Goal: Navigation & Orientation: Find specific page/section

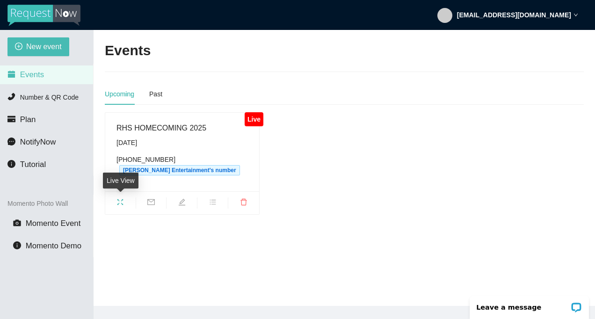
click at [124, 204] on icon "fullscreen" at bounding box center [120, 201] width 7 height 7
click at [121, 204] on icon "fullscreen" at bounding box center [120, 201] width 7 height 7
click at [116, 210] on ul at bounding box center [182, 202] width 154 height 23
click at [122, 200] on icon "fullscreen" at bounding box center [120, 201] width 7 height 7
click at [121, 198] on icon "fullscreen" at bounding box center [120, 201] width 7 height 7
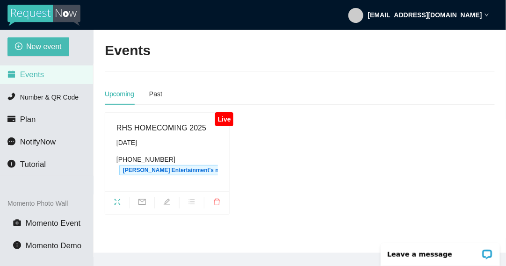
click at [116, 201] on icon "fullscreen" at bounding box center [117, 201] width 7 height 7
